Goal: Task Accomplishment & Management: Complete application form

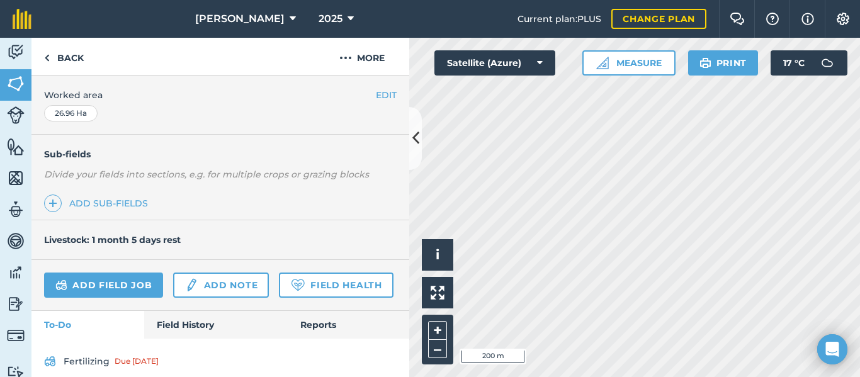
scroll to position [266, 0]
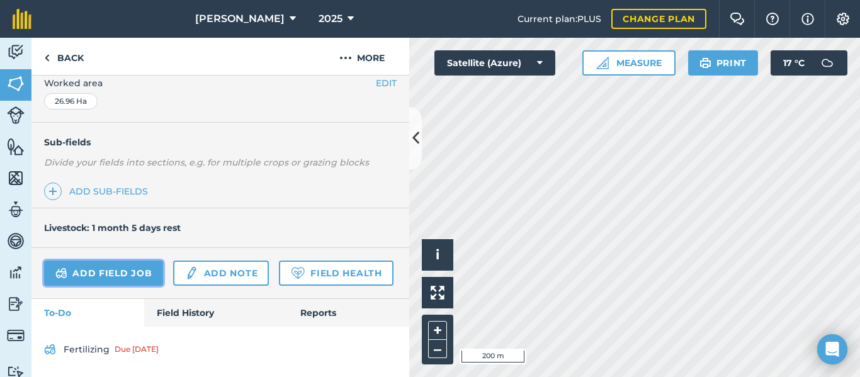
click at [135, 275] on link "Add field job" at bounding box center [103, 273] width 119 height 25
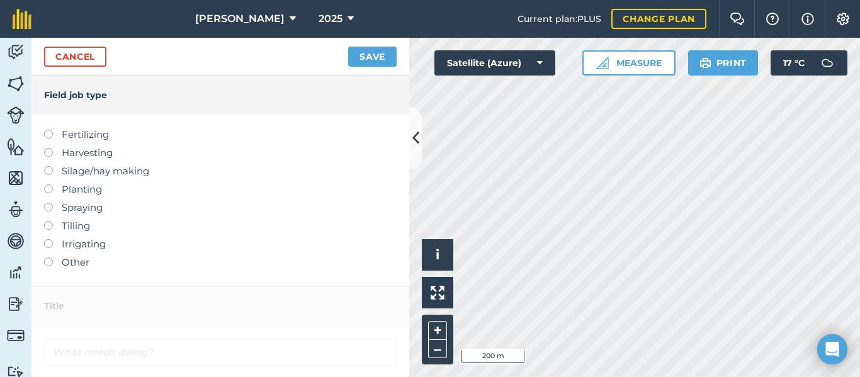
click at [81, 207] on label "Spraying" at bounding box center [220, 207] width 352 height 15
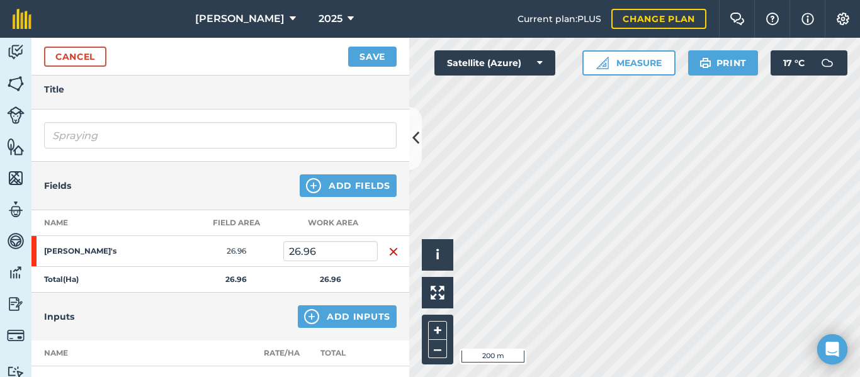
scroll to position [47, 0]
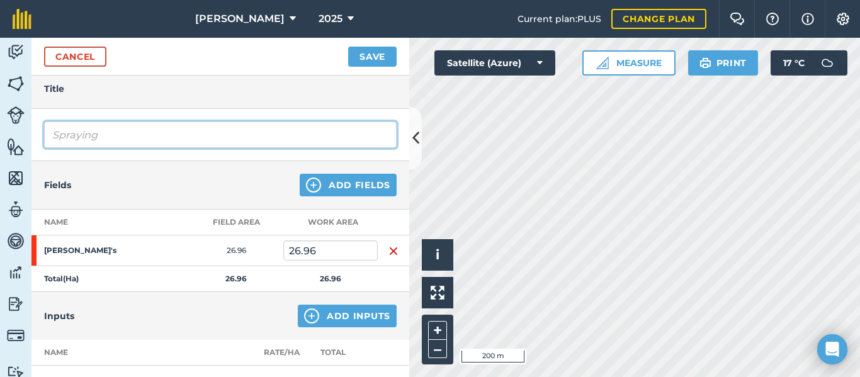
click at [125, 133] on input "Spraying" at bounding box center [220, 134] width 352 height 26
type input "S"
click at [86, 136] on input "Post em Spray" at bounding box center [220, 134] width 352 height 26
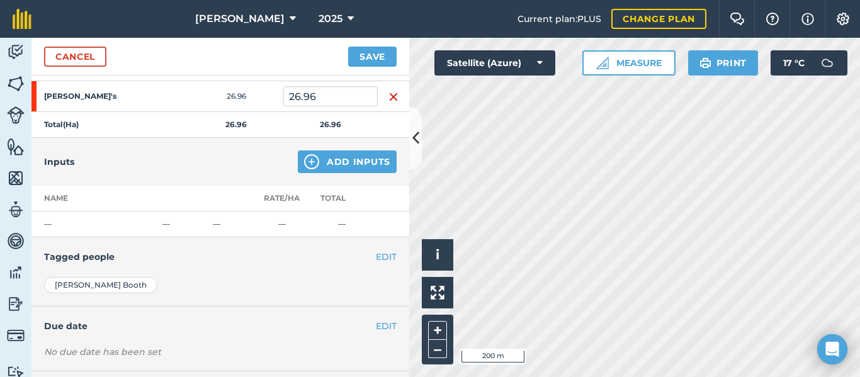
scroll to position [202, 0]
type input "Post Em Spray"
click at [377, 162] on button "Add Inputs" at bounding box center [347, 161] width 99 height 23
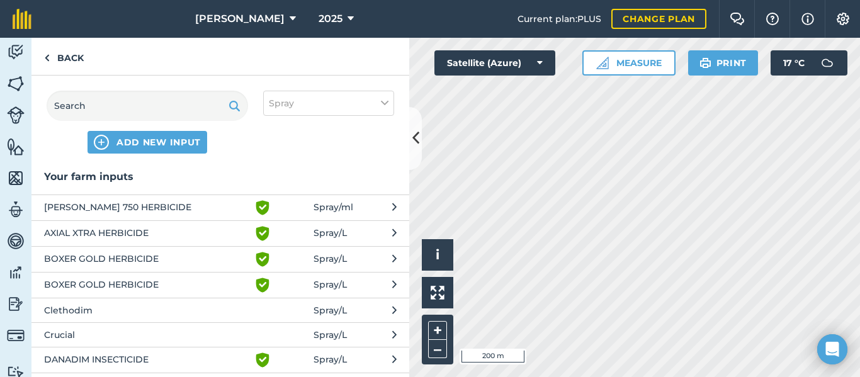
click at [144, 232] on span "AXIAL XTRA HERBICIDE" at bounding box center [147, 233] width 206 height 15
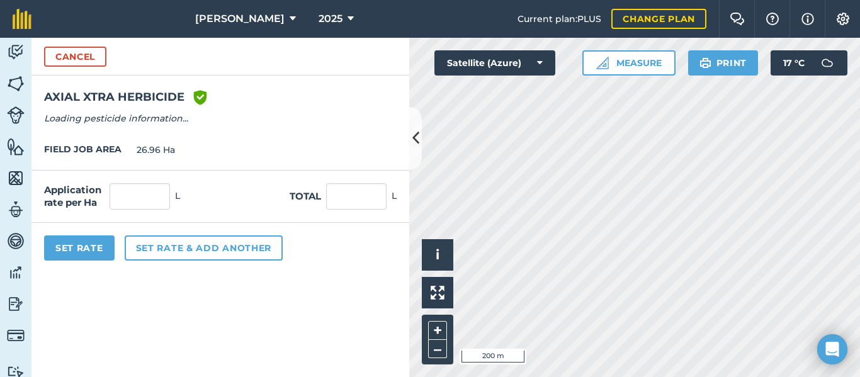
click at [143, 209] on div "Application rate per Ha L Total L" at bounding box center [220, 197] width 378 height 52
click at [143, 205] on input "text" at bounding box center [140, 196] width 60 height 26
click at [163, 286] on form "Cancel AXIAL XTRA HERBICIDE Green shield with white tick Reg Number 84819/12229…" at bounding box center [220, 207] width 378 height 339
type input "0.3"
type input "8.088"
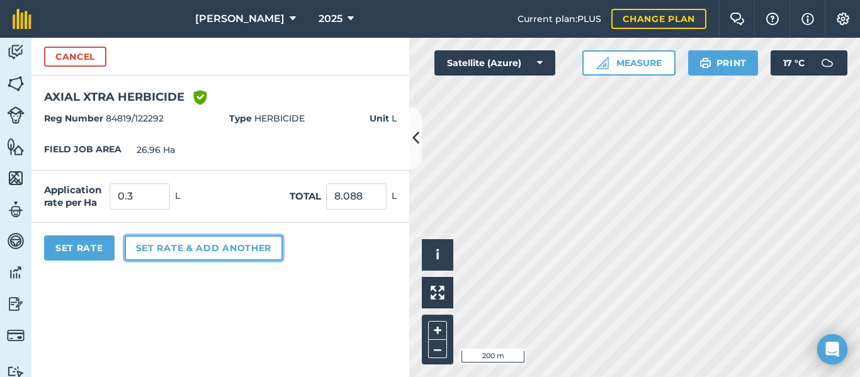
click at [233, 249] on button "Set rate & add another" at bounding box center [204, 247] width 158 height 25
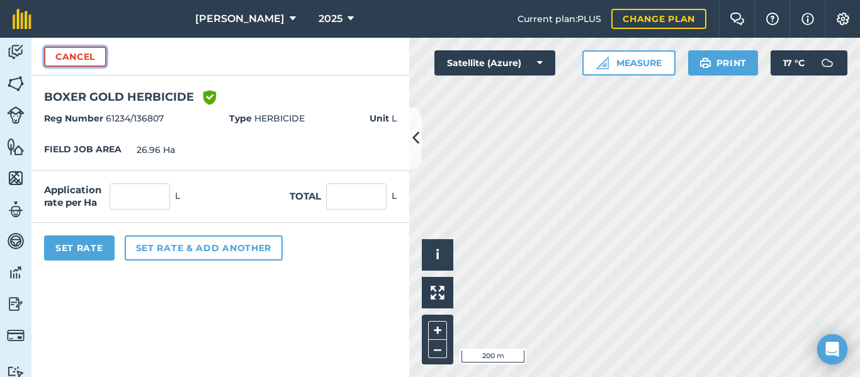
click at [89, 57] on button "Cancel" at bounding box center [75, 57] width 62 height 20
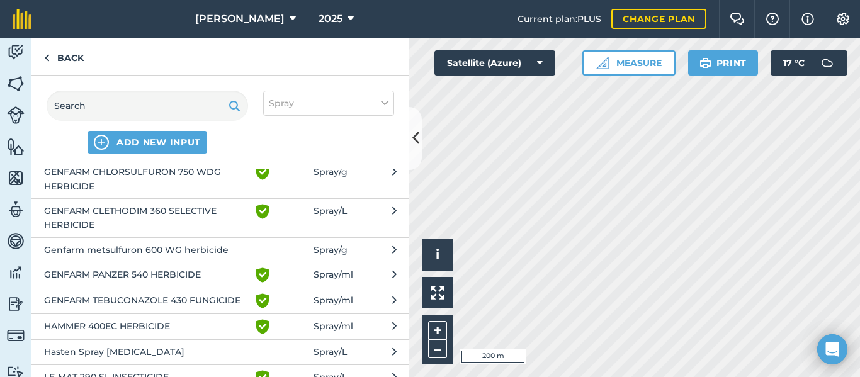
scroll to position [0, 0]
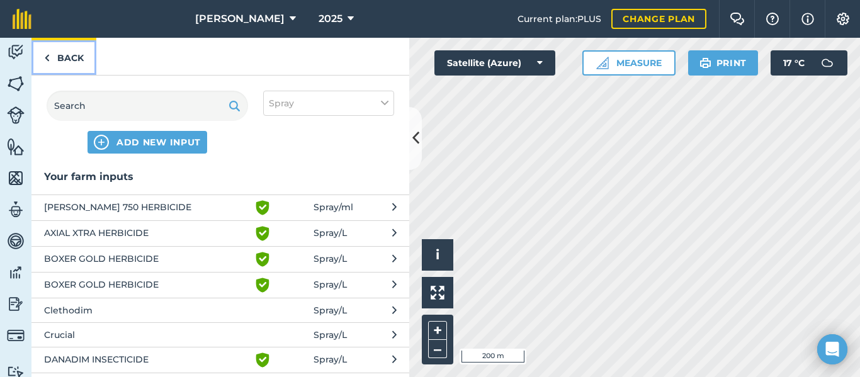
click at [55, 57] on link "Back" at bounding box center [63, 56] width 65 height 37
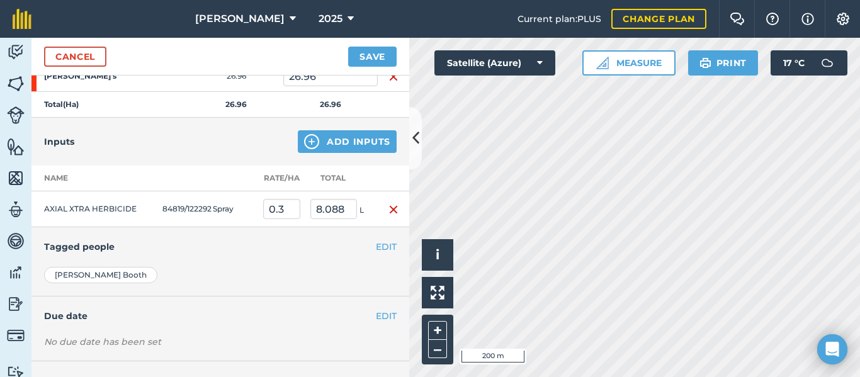
scroll to position [228, 0]
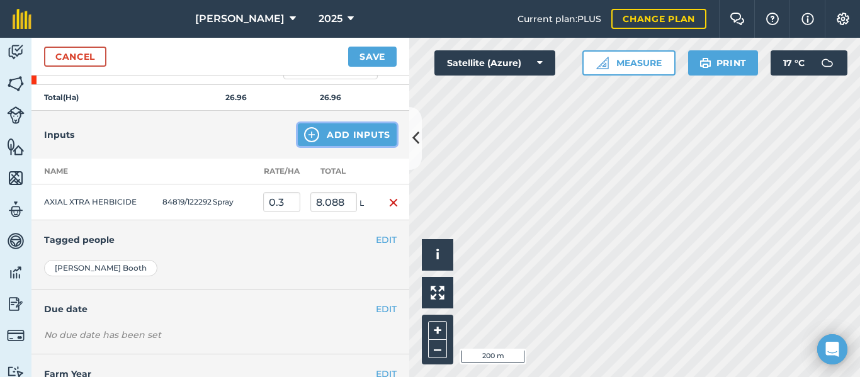
click at [342, 133] on button "Add Inputs" at bounding box center [347, 134] width 99 height 23
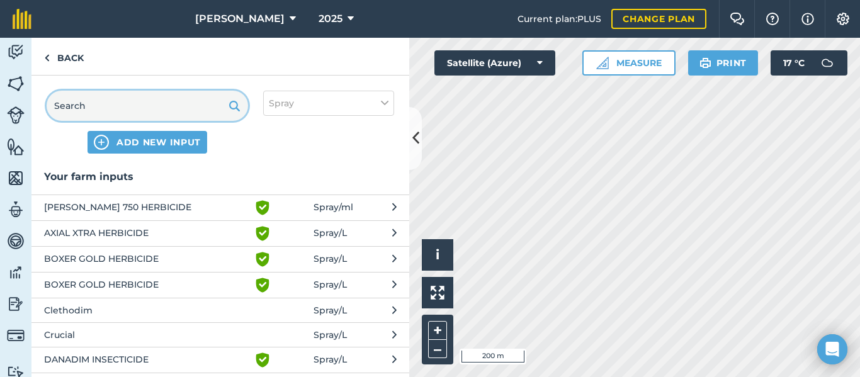
click at [121, 105] on input "text" at bounding box center [147, 106] width 201 height 30
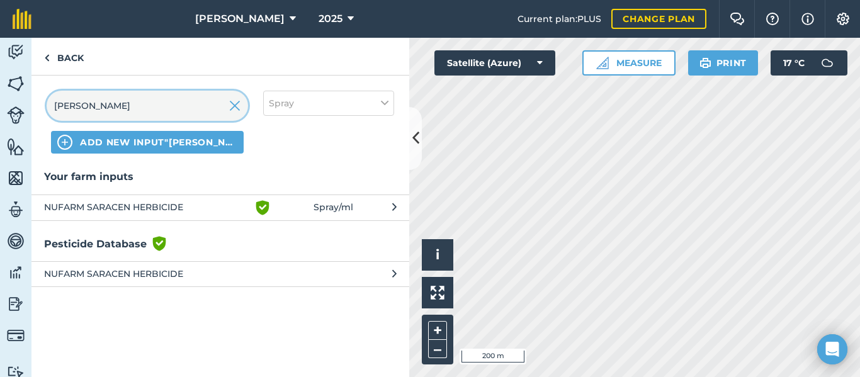
type input "[PERSON_NAME]"
click at [148, 208] on span "NUFARM SARACEN HERBICIDE" at bounding box center [147, 207] width 206 height 15
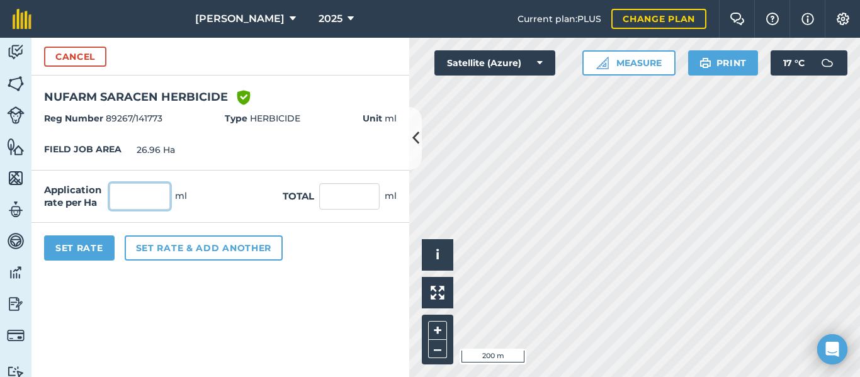
click at [147, 190] on input "text" at bounding box center [140, 196] width 60 height 26
type input "100"
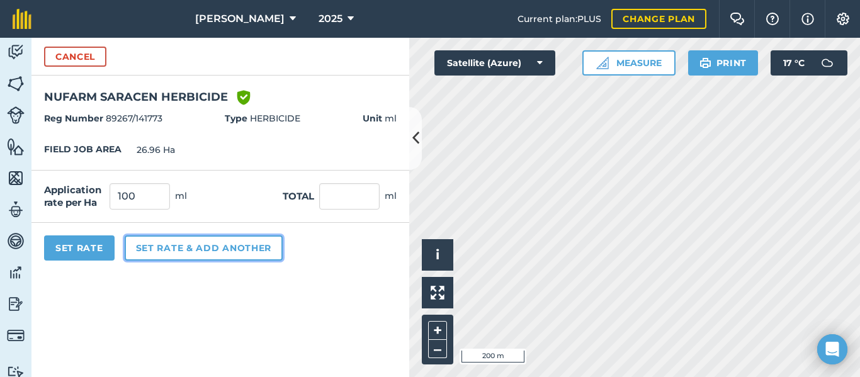
type input "2,696"
click at [196, 252] on button "Set rate & add another" at bounding box center [204, 247] width 158 height 25
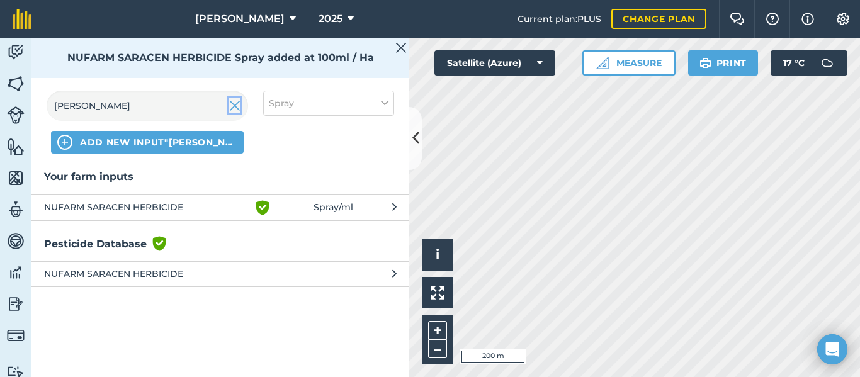
click at [235, 108] on img at bounding box center [234, 105] width 11 height 15
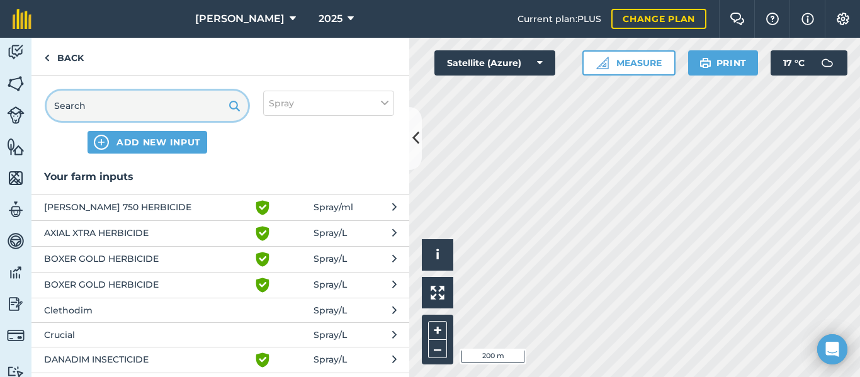
click at [113, 103] on input "text" at bounding box center [147, 106] width 201 height 30
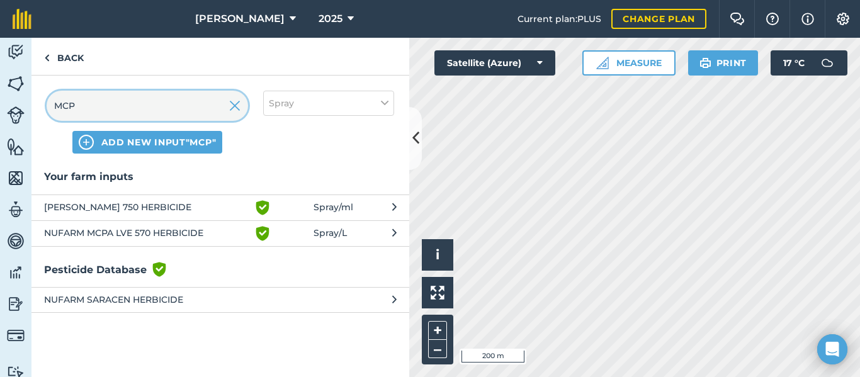
type input "MCPA"
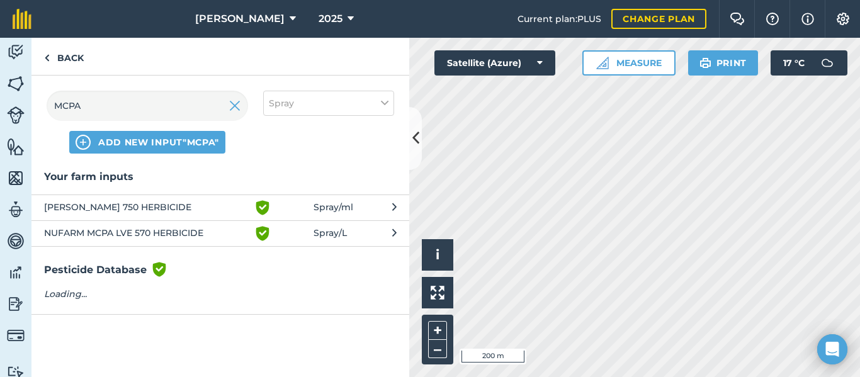
click at [200, 234] on span "NUFARM MCPA LVE 570 HERBICIDE" at bounding box center [147, 233] width 206 height 15
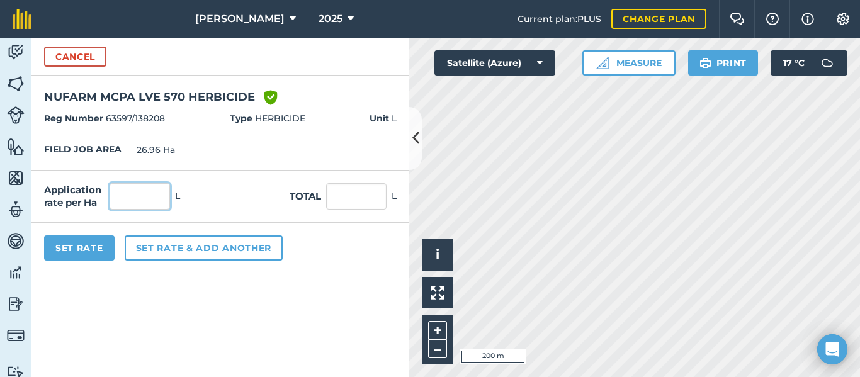
click at [137, 196] on input "text" at bounding box center [140, 196] width 60 height 26
type input "0.44"
type input "11.862"
click at [232, 306] on form "Cancel NUFARM MCPA LVE 570 HERBICIDE Green shield with white tick Reg Number 63…" at bounding box center [220, 207] width 378 height 339
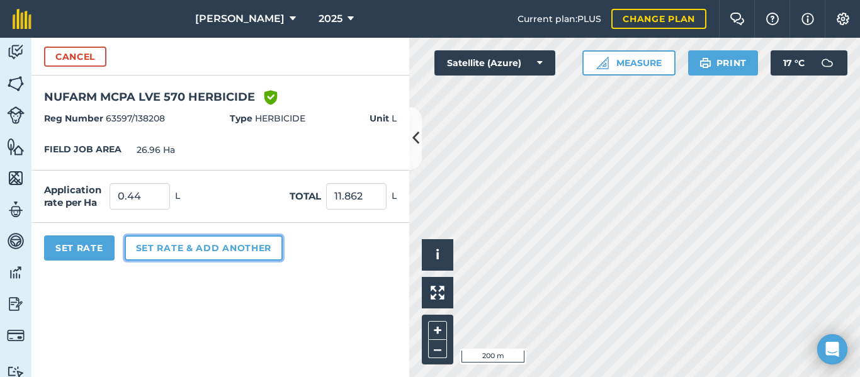
click at [216, 242] on button "Set rate & add another" at bounding box center [204, 247] width 158 height 25
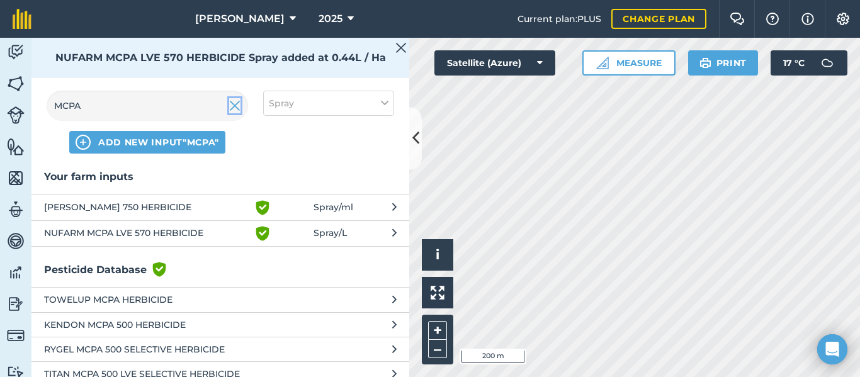
click at [234, 108] on img at bounding box center [234, 105] width 11 height 15
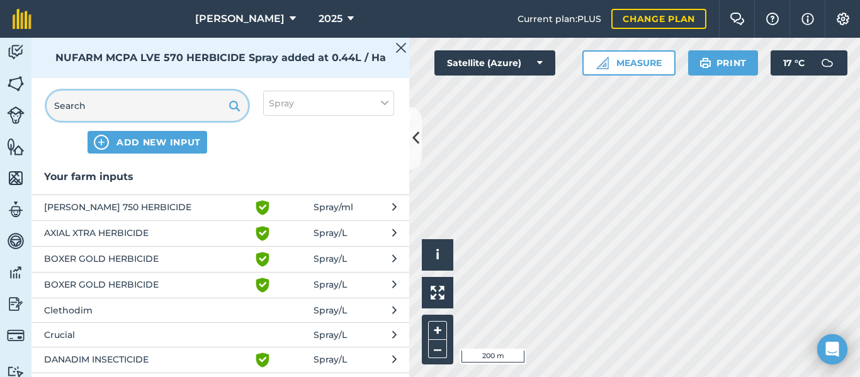
click at [153, 103] on input "text" at bounding box center [147, 106] width 201 height 30
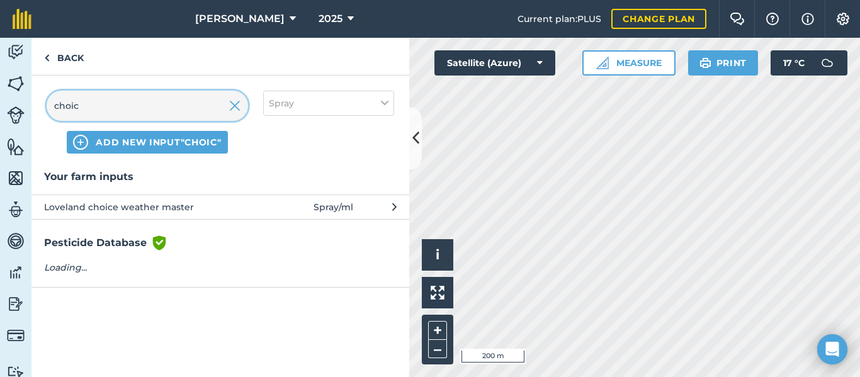
type input "choice"
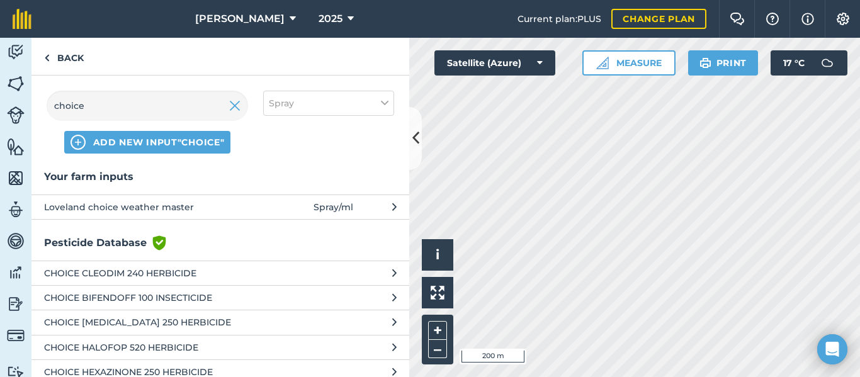
click at [163, 210] on span "Loveland choice weather master" at bounding box center [147, 207] width 206 height 14
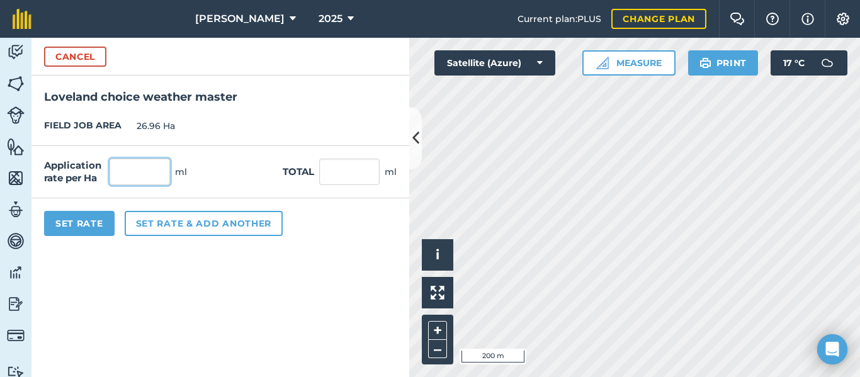
click at [130, 176] on input "text" at bounding box center [140, 172] width 60 height 26
type input "200"
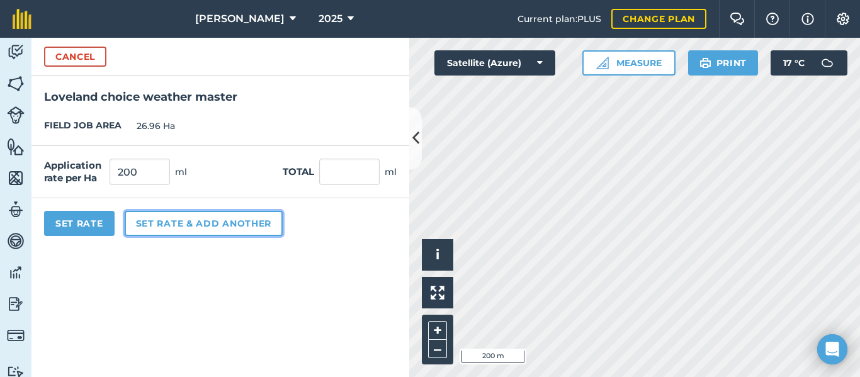
type input "5,392"
click at [243, 222] on button "Set rate & add another" at bounding box center [204, 223] width 158 height 25
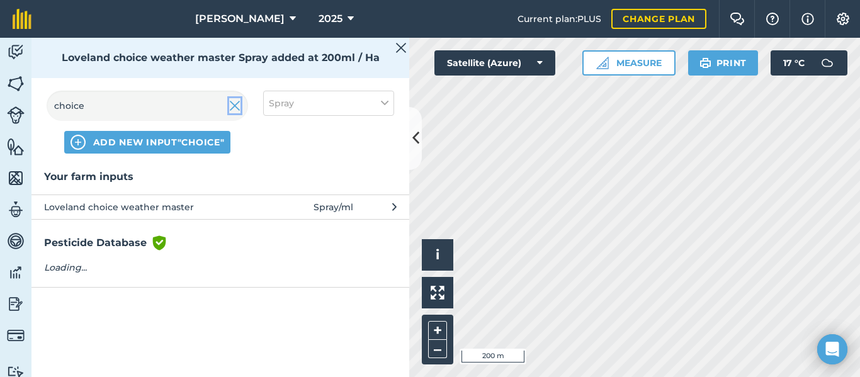
click at [229, 103] on img at bounding box center [234, 105] width 11 height 15
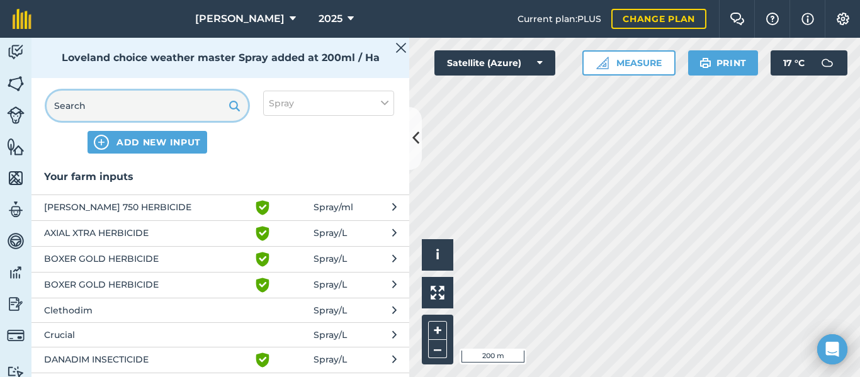
click at [203, 108] on input "text" at bounding box center [147, 106] width 201 height 30
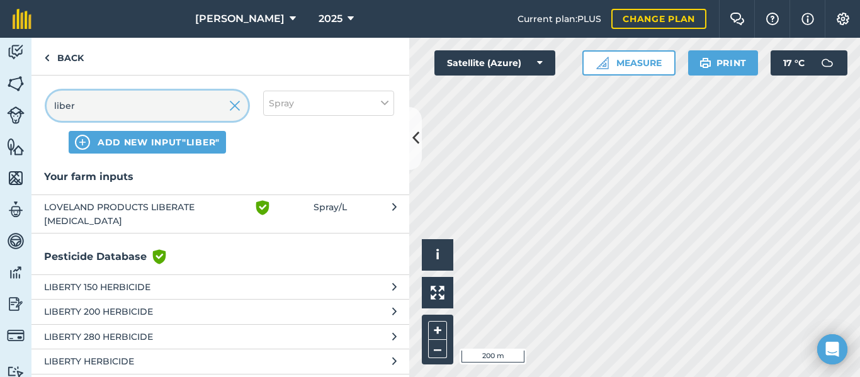
type input "liber"
click at [196, 203] on span "LOVELAND PRODUCTS LIBERATE [MEDICAL_DATA]" at bounding box center [147, 214] width 206 height 28
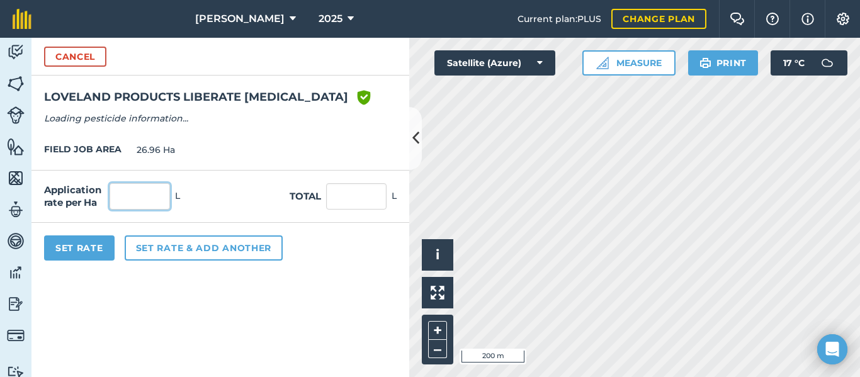
click at [140, 193] on input "text" at bounding box center [140, 196] width 60 height 26
type input "4"
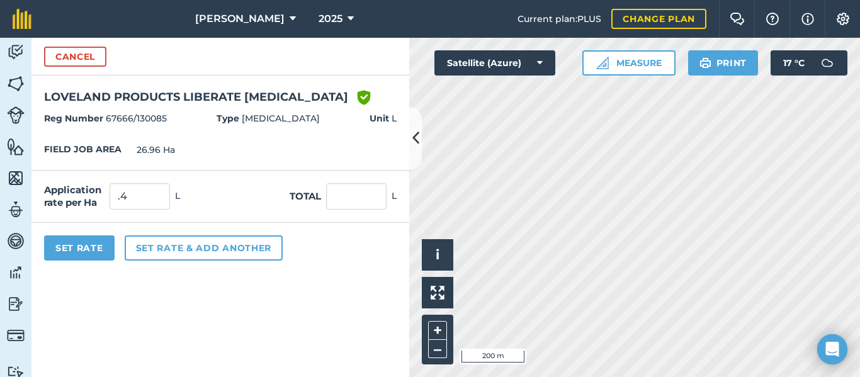
click at [314, 287] on form "Cancel LOVELAND PRODUCTS LIBERATE [MEDICAL_DATA] Green shield with white tick R…" at bounding box center [220, 207] width 378 height 339
type input "0.4"
type input "10.784"
click at [237, 254] on button "Set rate & add another" at bounding box center [204, 247] width 158 height 25
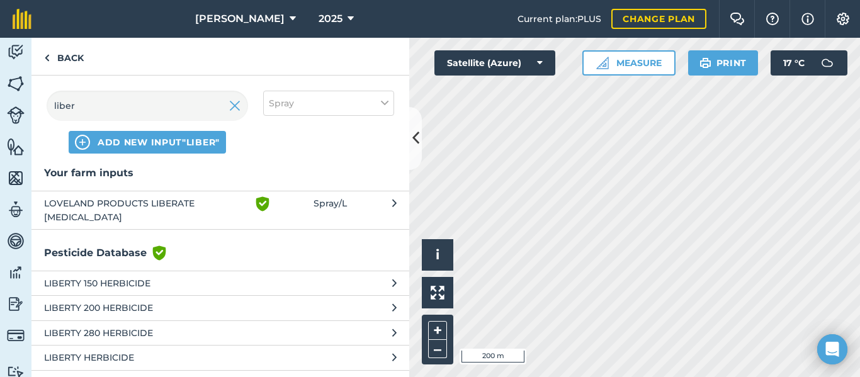
scroll to position [0, 0]
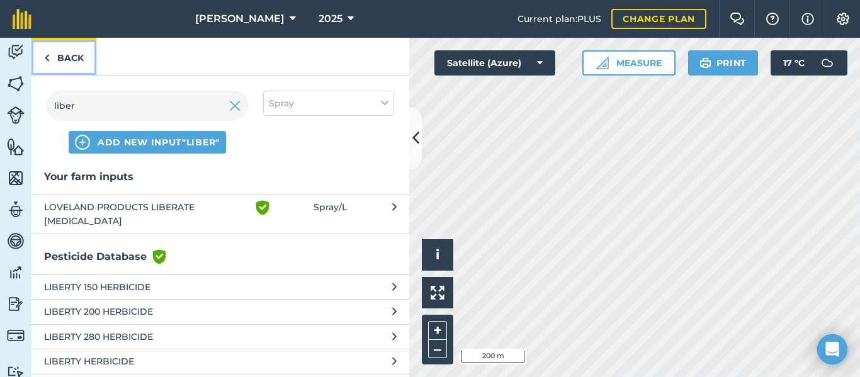
click at [54, 54] on link "Back" at bounding box center [63, 56] width 65 height 37
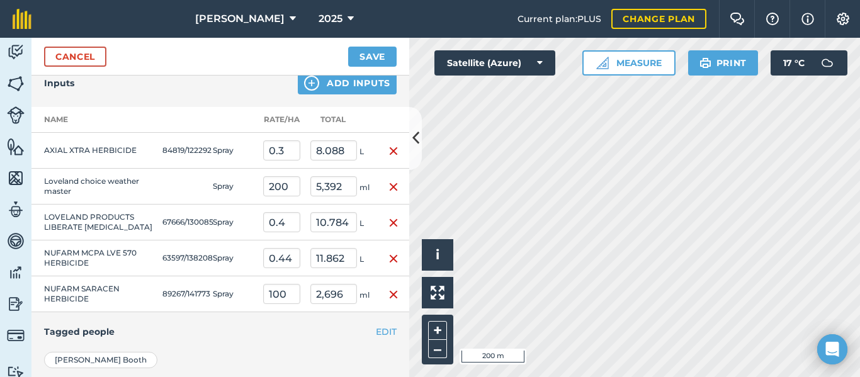
scroll to position [279, 0]
click at [375, 54] on button "Save" at bounding box center [372, 57] width 48 height 20
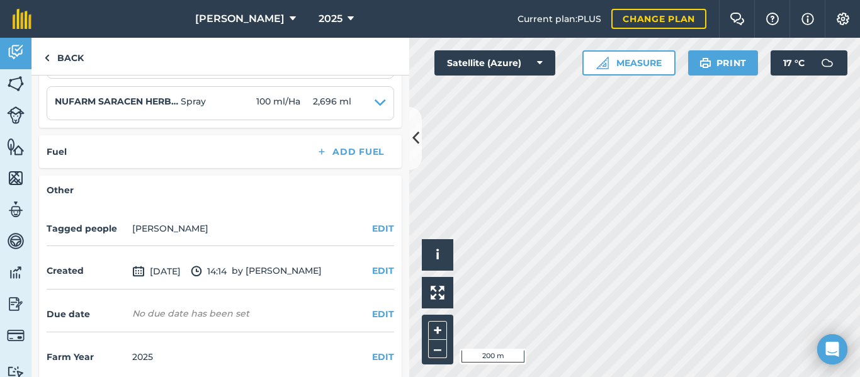
scroll to position [485, 0]
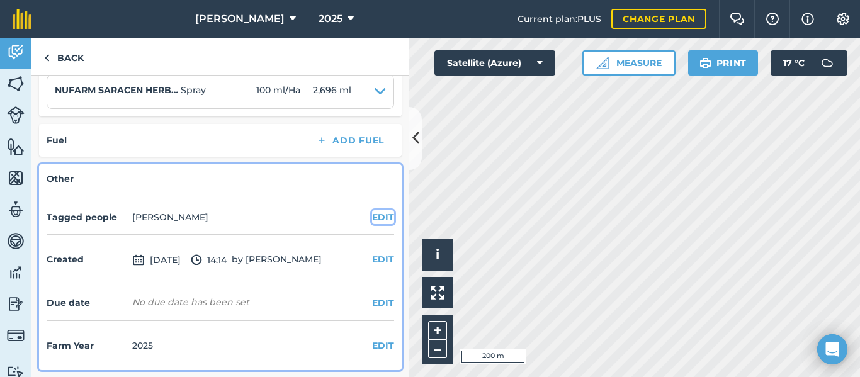
click at [385, 218] on button "EDIT" at bounding box center [383, 217] width 22 height 14
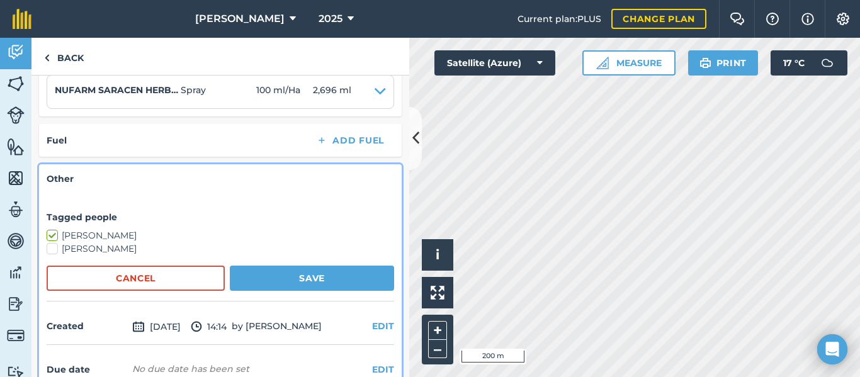
click at [95, 249] on label "[PERSON_NAME]" at bounding box center [220, 248] width 347 height 13
click at [55, 249] on input "[PERSON_NAME]" at bounding box center [51, 246] width 8 height 8
checkbox input "true"
click at [295, 285] on button "Save" at bounding box center [312, 278] width 164 height 25
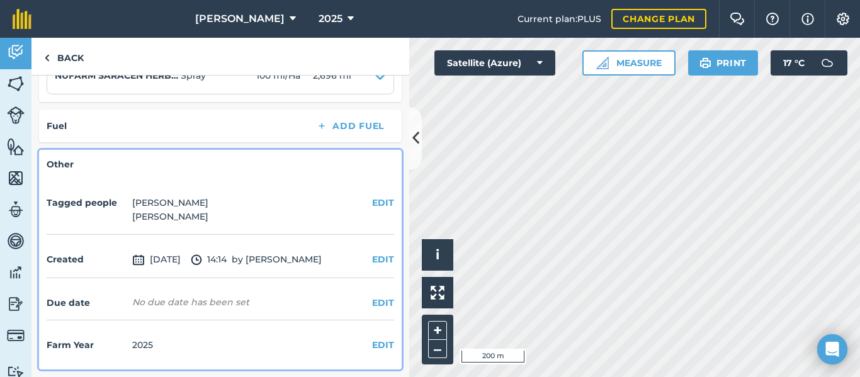
scroll to position [0, 0]
